Goal: Information Seeking & Learning: Learn about a topic

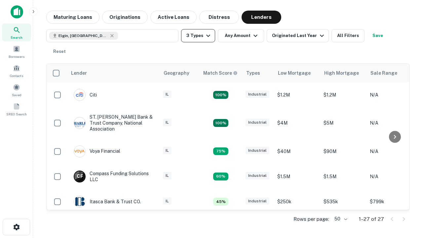
click at [198, 36] on button "3 Types" at bounding box center [198, 35] width 34 height 13
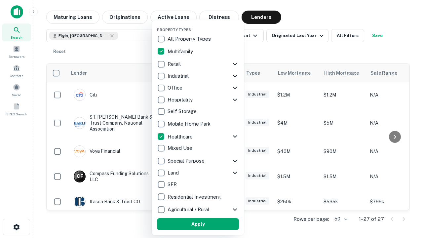
click at [198, 224] on button "Apply" at bounding box center [198, 224] width 82 height 12
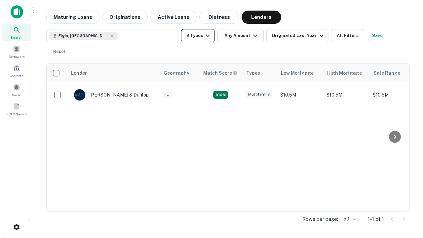
click at [198, 36] on button "2 Types" at bounding box center [198, 35] width 34 height 13
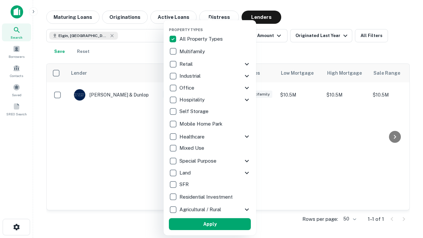
click at [210, 224] on button "Apply" at bounding box center [210, 224] width 82 height 12
